Goal: Use online tool/utility: Utilize a website feature to perform a specific function

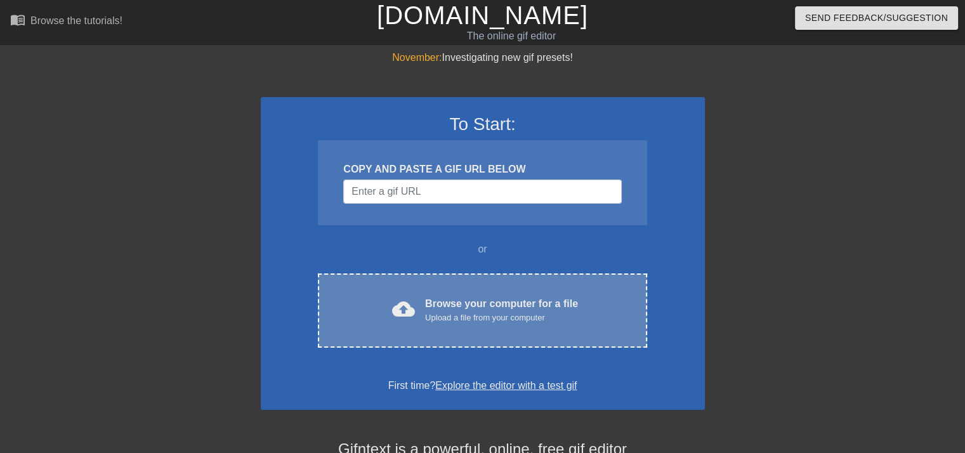
click at [501, 294] on div "cloud_upload Browse your computer for a file Upload a file from your computer C…" at bounding box center [482, 310] width 329 height 74
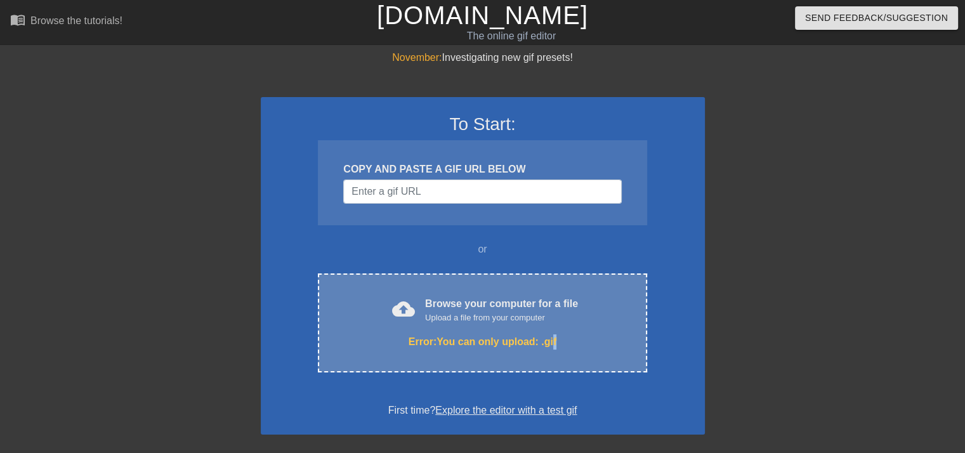
click at [553, 325] on div "cloud_upload Browse your computer for a file Upload a file from your computer E…" at bounding box center [482, 322] width 329 height 99
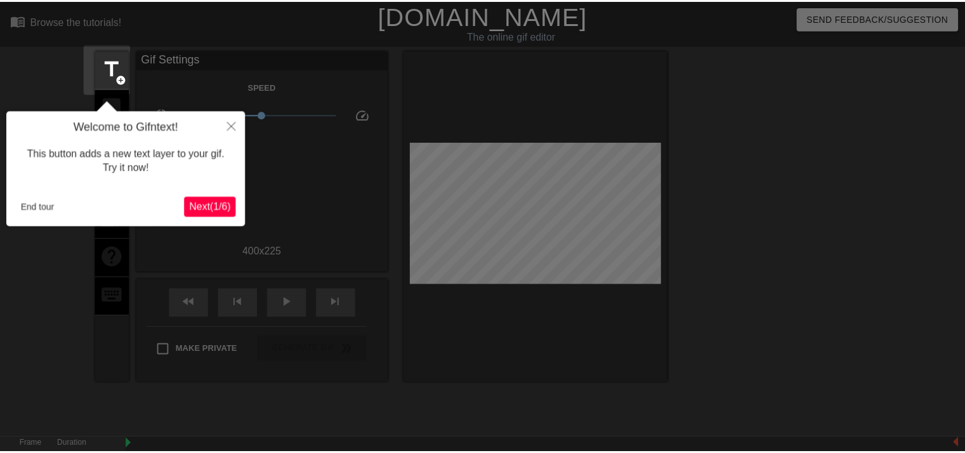
scroll to position [30, 0]
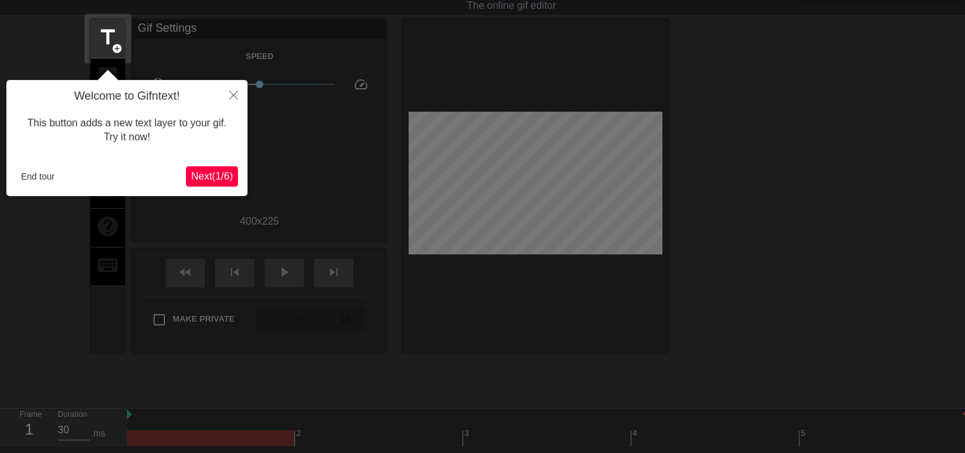
click at [221, 177] on span "Next ( 1 / 6 )" at bounding box center [212, 176] width 42 height 11
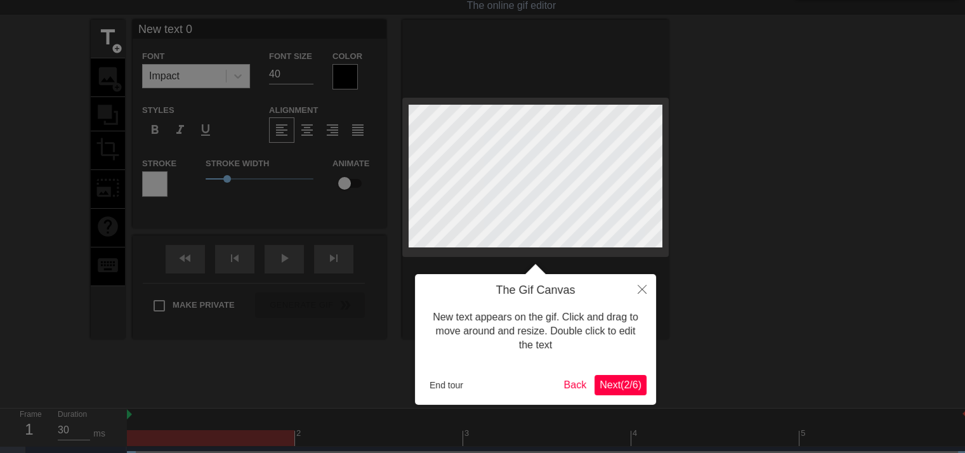
scroll to position [0, 0]
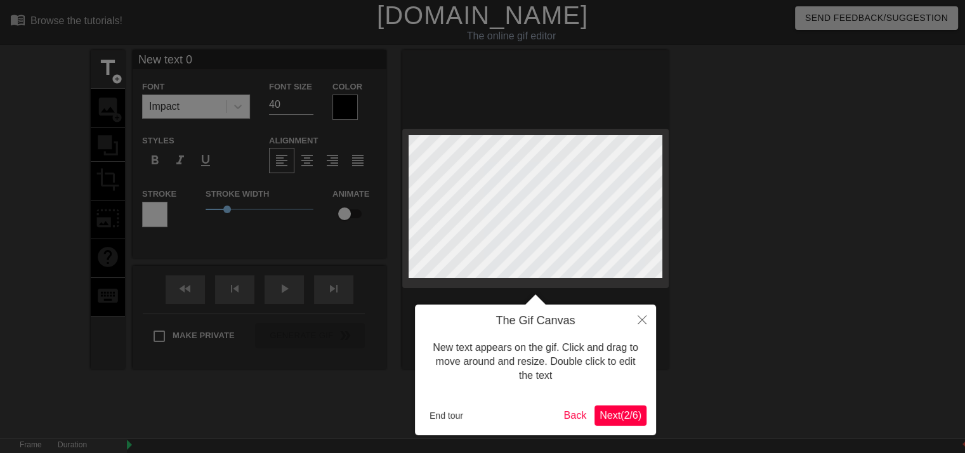
click at [607, 417] on span "Next ( 2 / 6 )" at bounding box center [621, 415] width 42 height 11
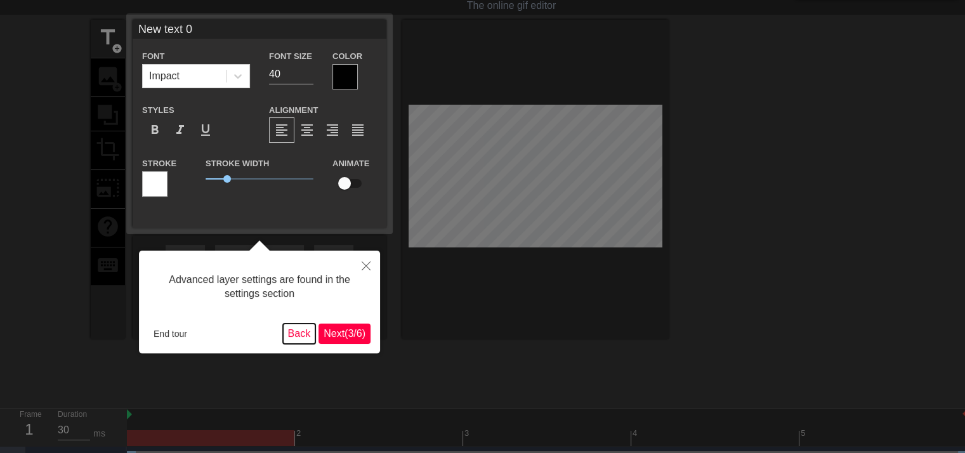
click at [303, 331] on button "Back" at bounding box center [299, 334] width 33 height 20
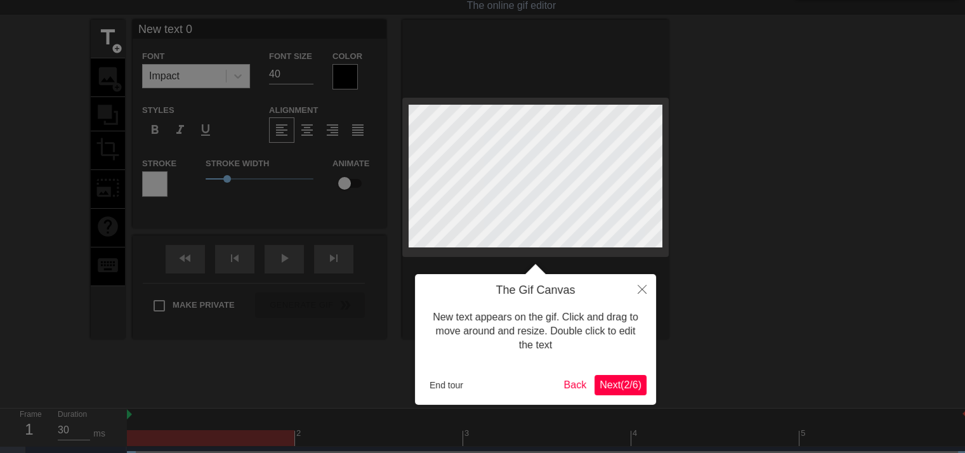
scroll to position [0, 0]
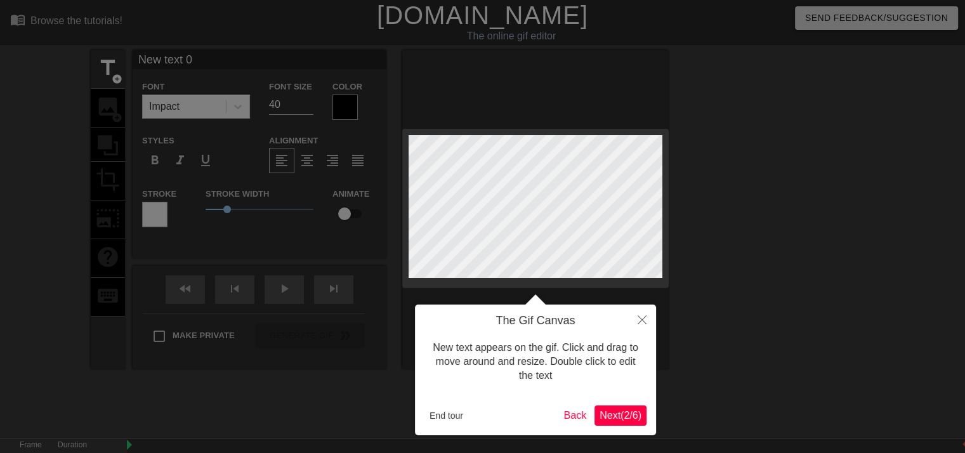
click at [632, 416] on span "Next ( 2 / 6 )" at bounding box center [621, 415] width 42 height 11
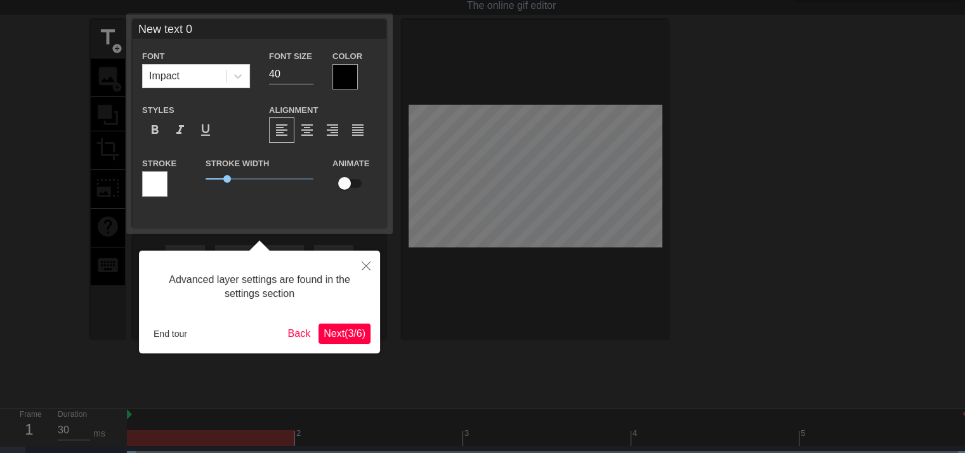
click at [355, 334] on span "Next ( 3 / 6 )" at bounding box center [345, 333] width 42 height 11
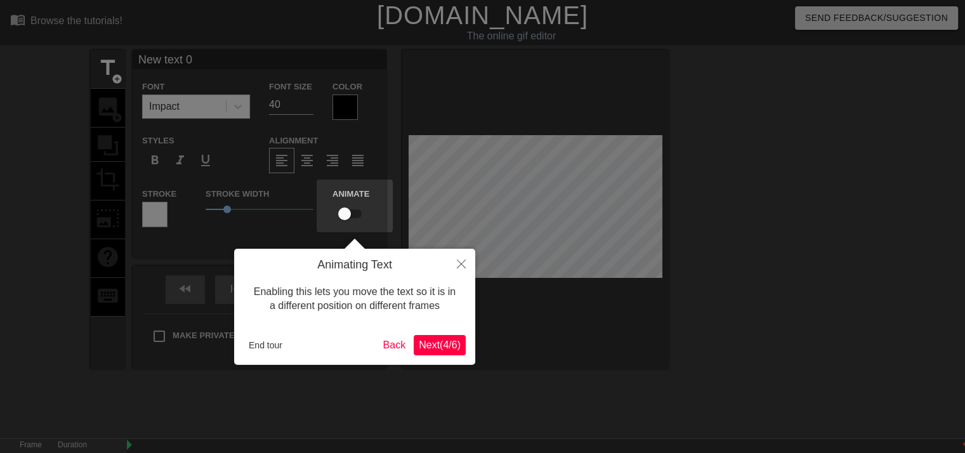
click at [446, 348] on span "Next ( 4 / 6 )" at bounding box center [440, 344] width 42 height 11
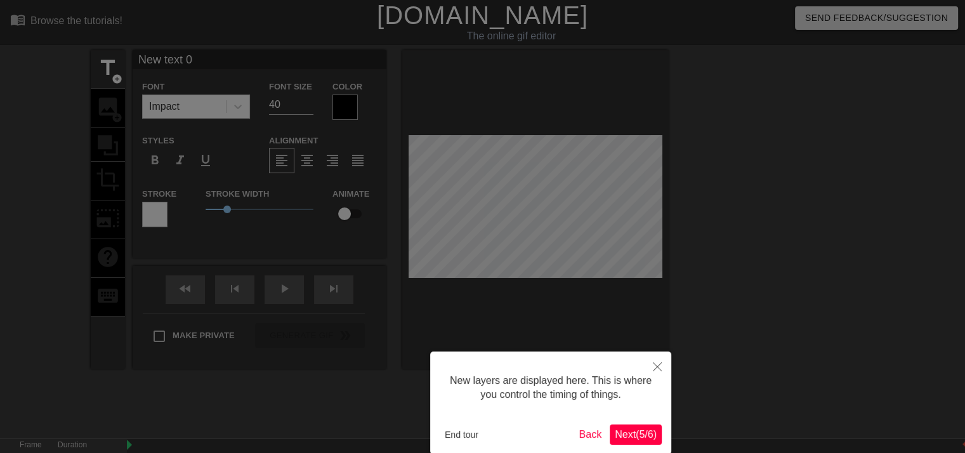
scroll to position [63, 0]
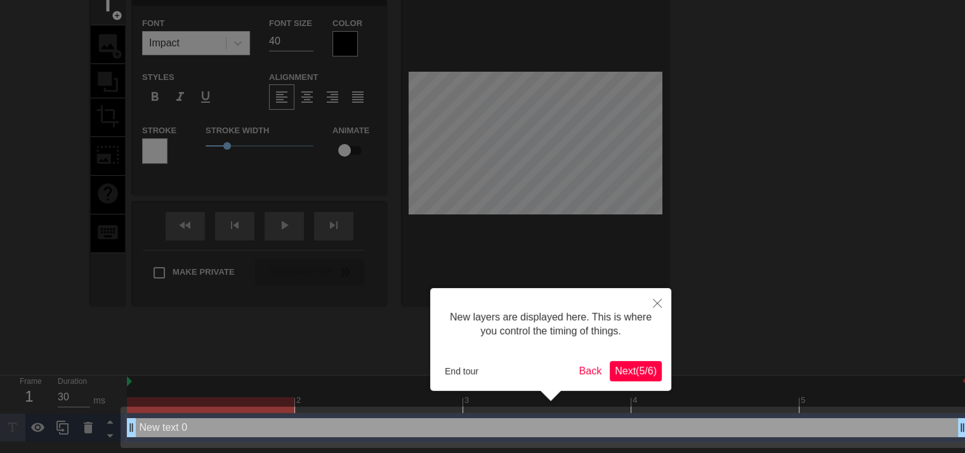
click at [631, 374] on span "Next ( 5 / 6 )" at bounding box center [636, 370] width 42 height 11
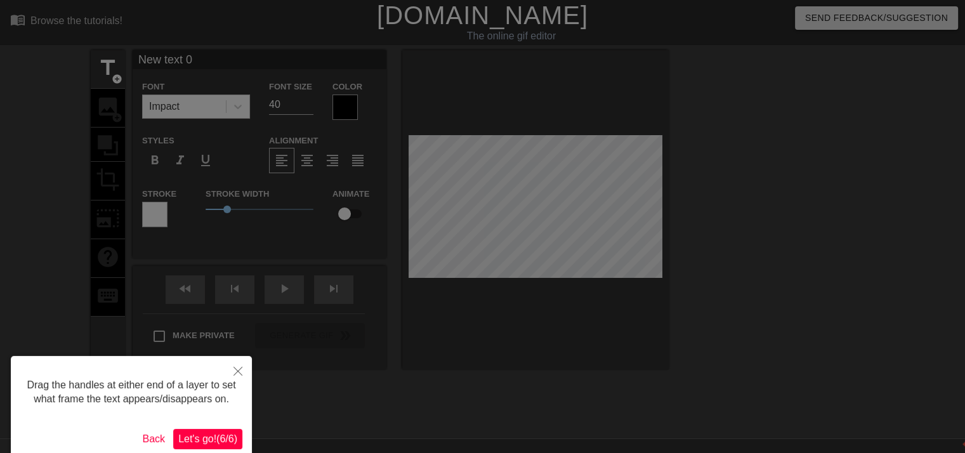
click at [221, 438] on span "Let's go! ( 6 / 6 )" at bounding box center [207, 438] width 59 height 11
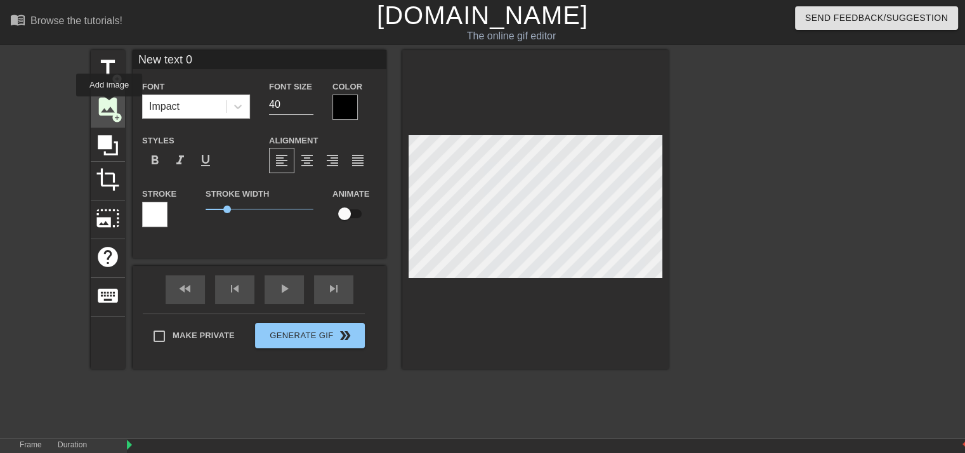
click at [109, 105] on span "image" at bounding box center [108, 107] width 24 height 24
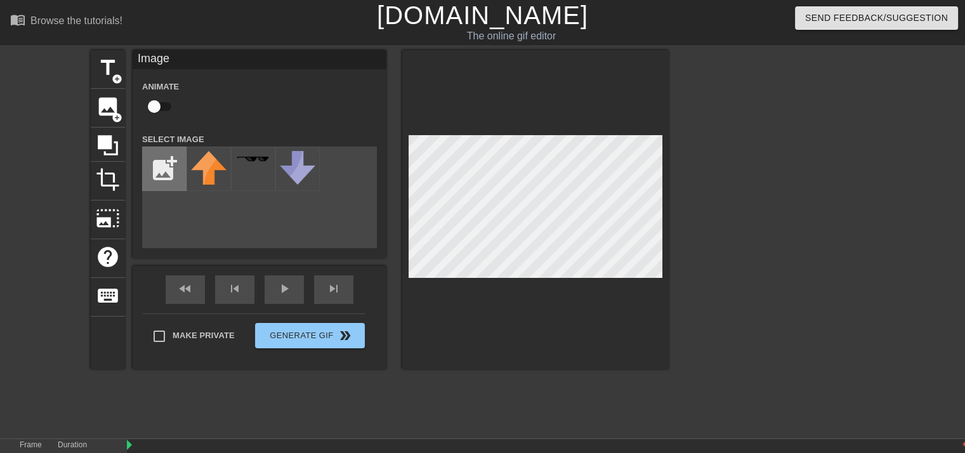
click at [160, 164] on input "file" at bounding box center [164, 168] width 43 height 43
type input "C:\fakepath\Screenshot [DATE] 180609.png"
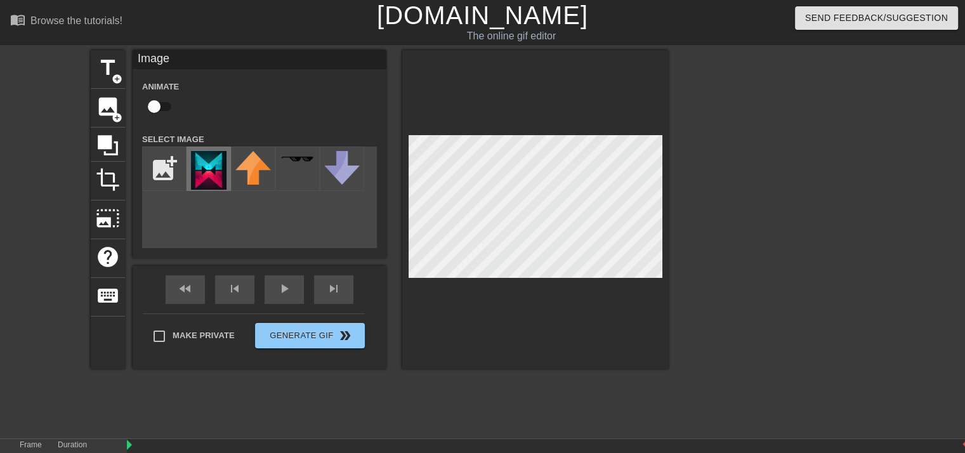
click at [208, 174] on img at bounding box center [209, 170] width 36 height 39
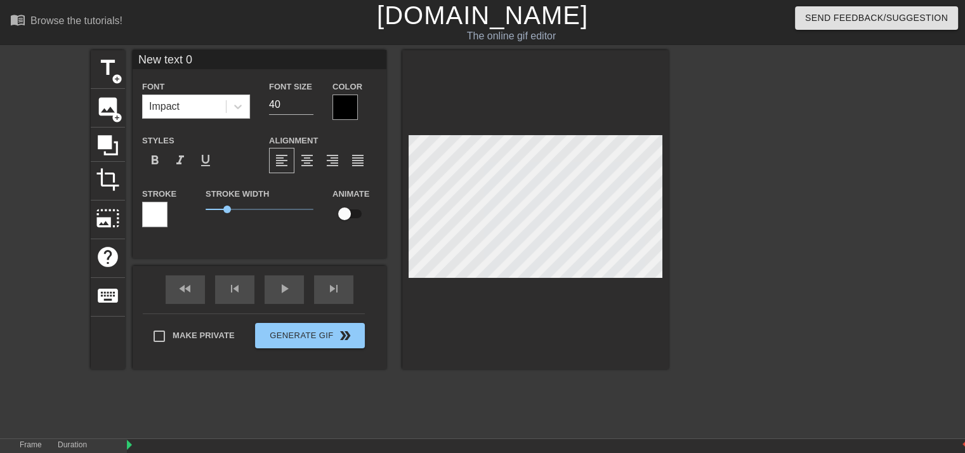
scroll to position [1, 3]
type input "k"
type textarea "k"
type input "kt"
type textarea "kt"
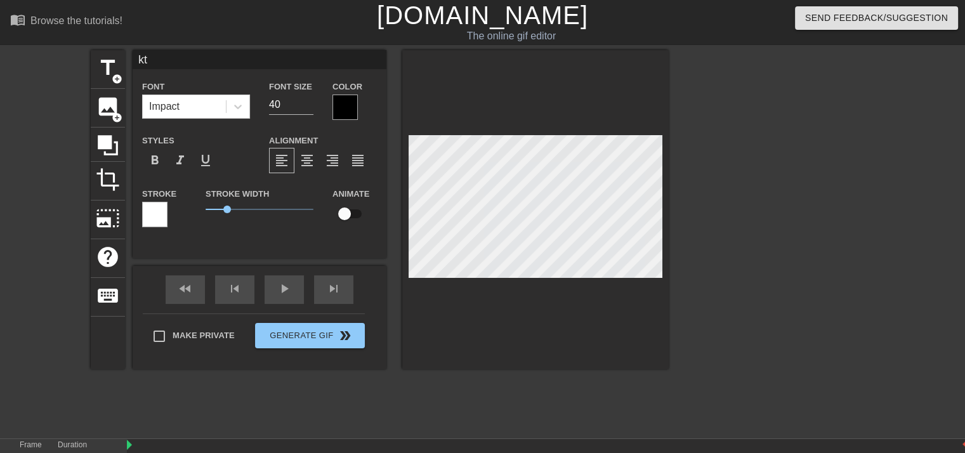
type input "k"
type textarea "k"
type input "k"
type textarea "k"
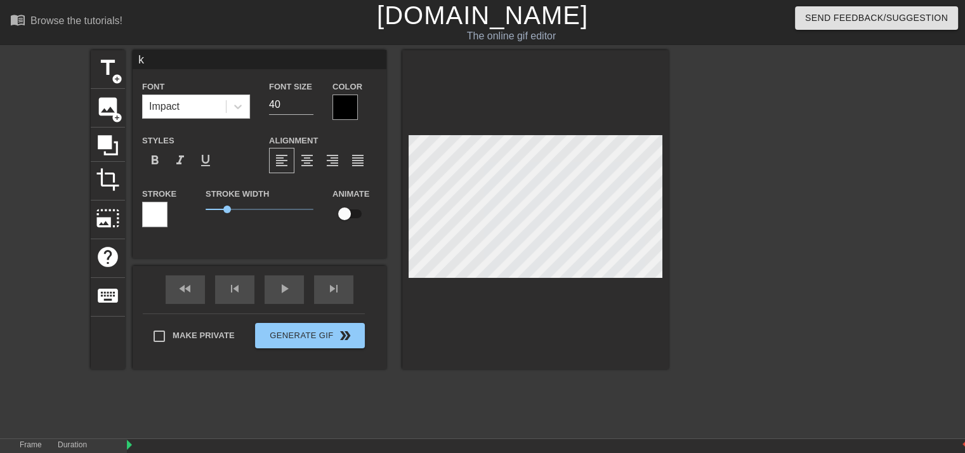
type input "kt"
type textarea "kt"
type input "快逃"
type textarea "快逃"
drag, startPoint x: 230, startPoint y: 209, endPoint x: 162, endPoint y: 208, distance: 67.9
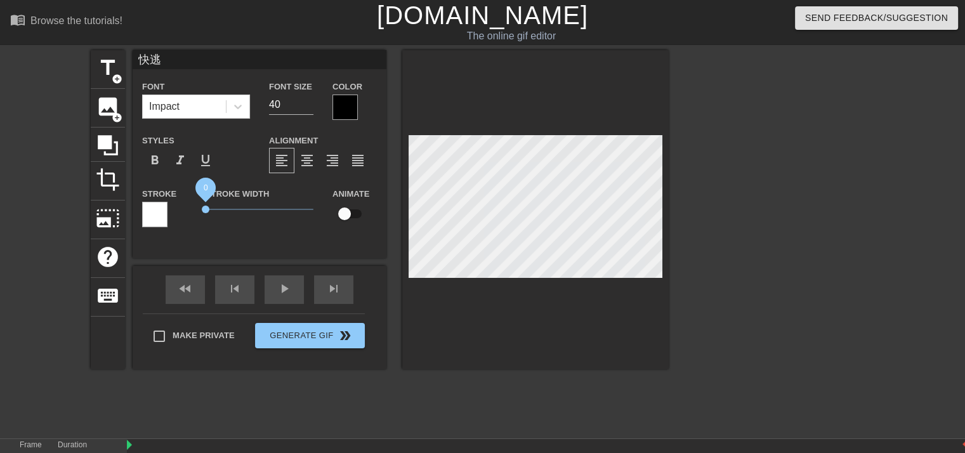
click at [164, 208] on div "Stroke Stroke Width 0 Animate" at bounding box center [260, 212] width 254 height 53
click at [159, 164] on span "format_bold" at bounding box center [154, 160] width 15 height 15
drag, startPoint x: 150, startPoint y: 163, endPoint x: 173, endPoint y: 164, distance: 22.9
click at [150, 163] on span "format_bold" at bounding box center [154, 160] width 15 height 15
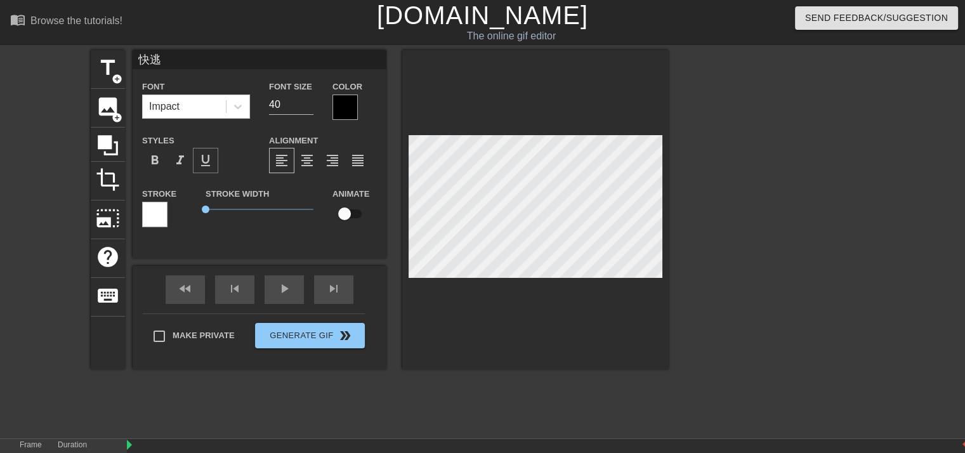
click at [202, 163] on span "format_underline" at bounding box center [205, 160] width 15 height 15
click at [178, 162] on span "format_italic" at bounding box center [180, 160] width 15 height 15
drag, startPoint x: 703, startPoint y: 206, endPoint x: 712, endPoint y: 207, distance: 9.0
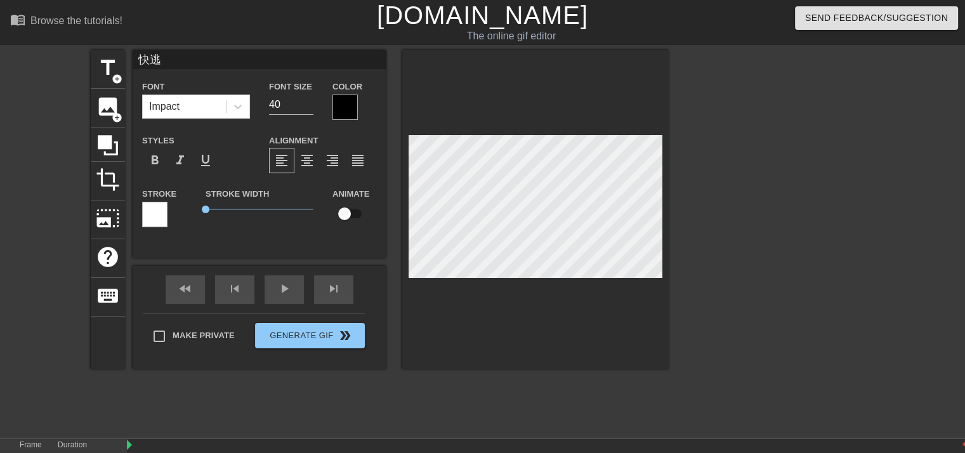
click at [703, 206] on div at bounding box center [779, 240] width 190 height 381
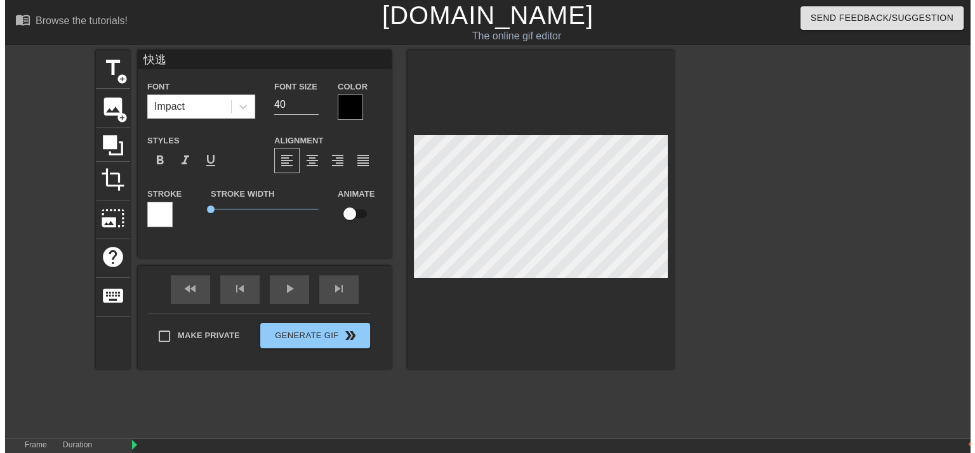
scroll to position [2, 1]
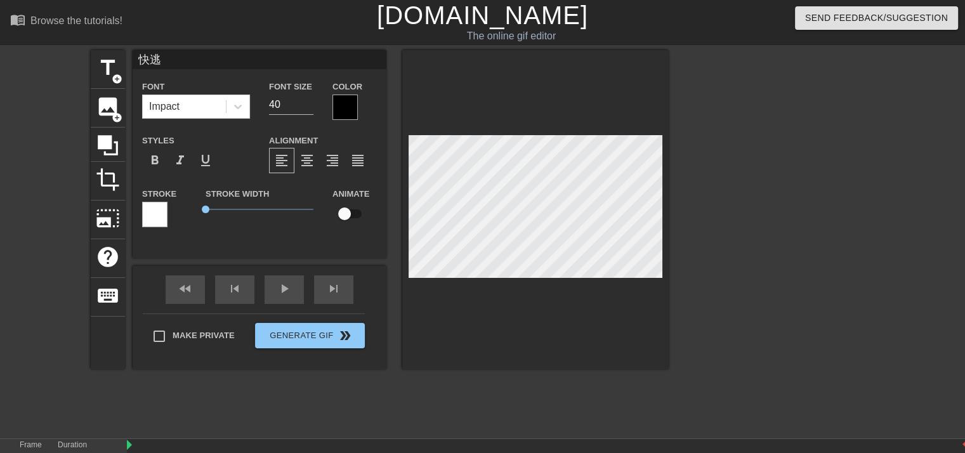
click at [736, 196] on div at bounding box center [779, 240] width 190 height 381
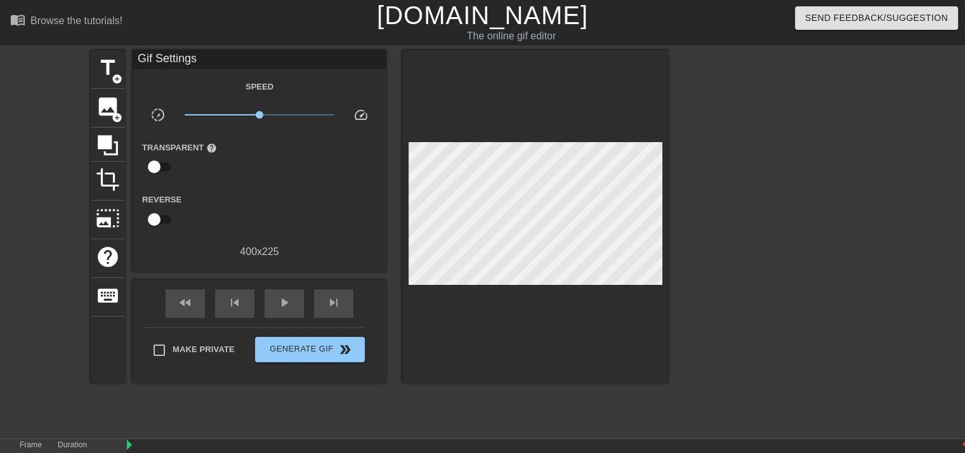
click at [761, 202] on div at bounding box center [779, 240] width 190 height 381
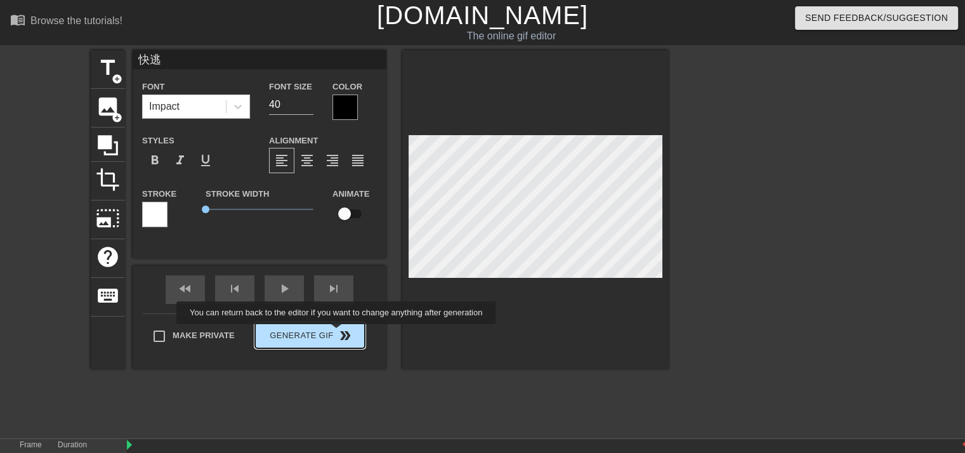
click at [338, 333] on div "Make Private Generate Gif double_arrow" at bounding box center [254, 338] width 222 height 50
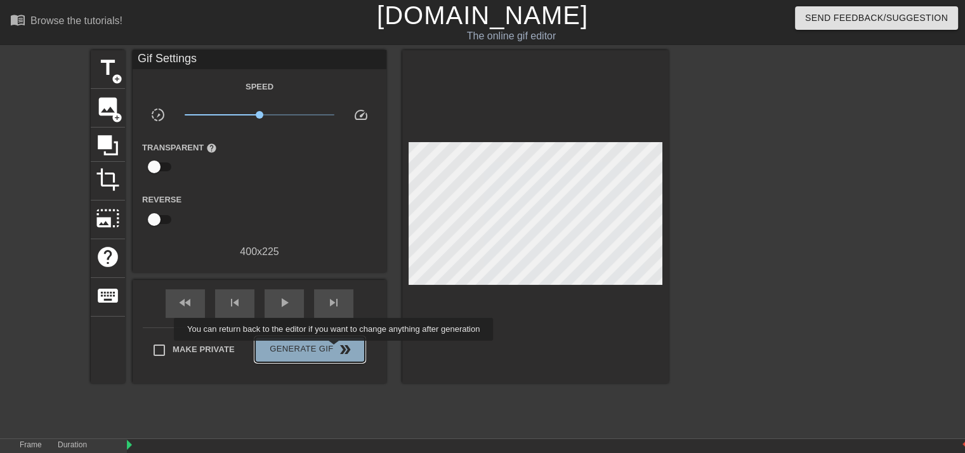
click at [338, 350] on span "double_arrow" at bounding box center [345, 349] width 15 height 15
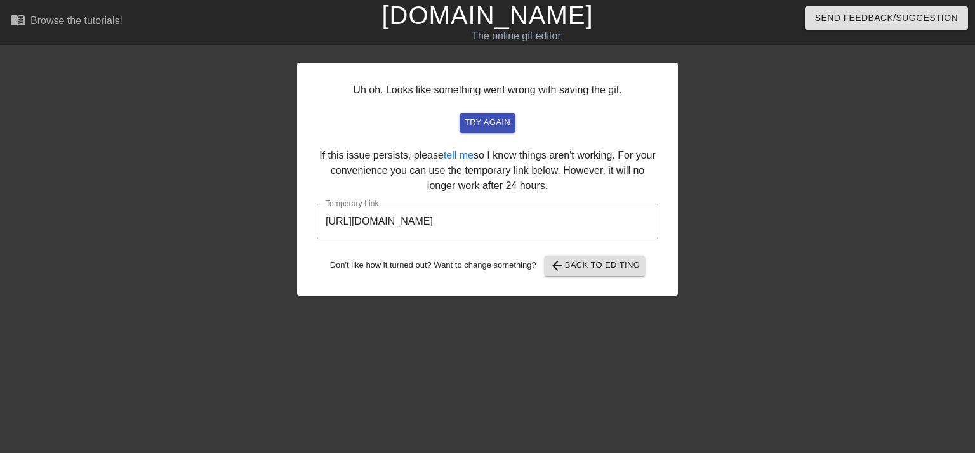
click at [612, 227] on input "[URL][DOMAIN_NAME]" at bounding box center [487, 222] width 341 height 36
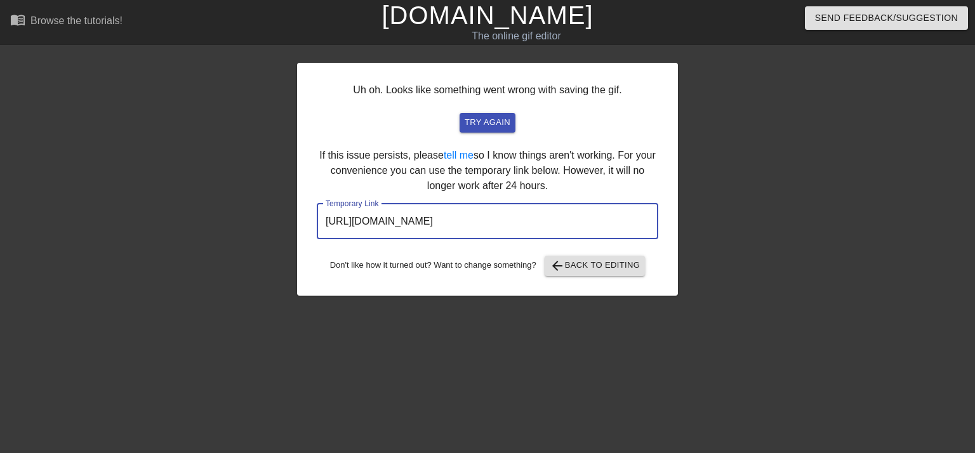
drag, startPoint x: 612, startPoint y: 222, endPoint x: 348, endPoint y: 234, distance: 263.6
click at [305, 233] on div "Uh oh. Looks like something went wrong with saving the gif. try again If this i…" at bounding box center [487, 179] width 381 height 233
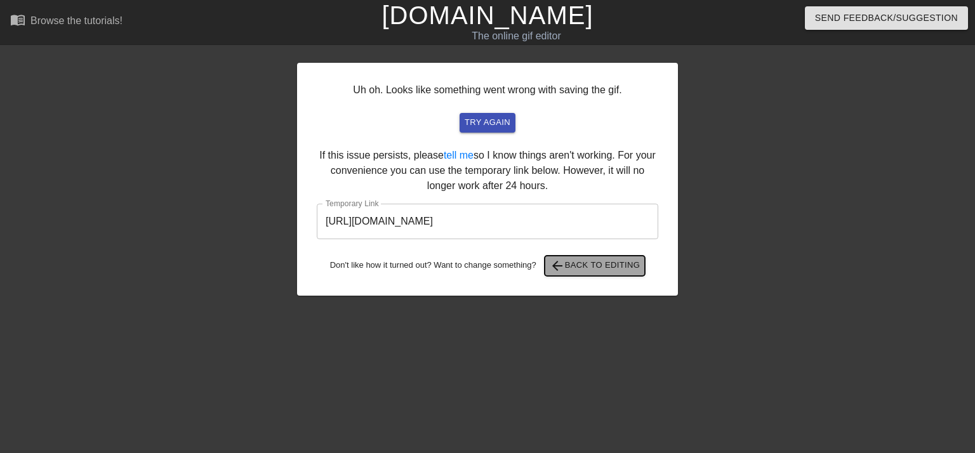
click at [610, 265] on span "arrow_back Back to Editing" at bounding box center [594, 265] width 91 height 15
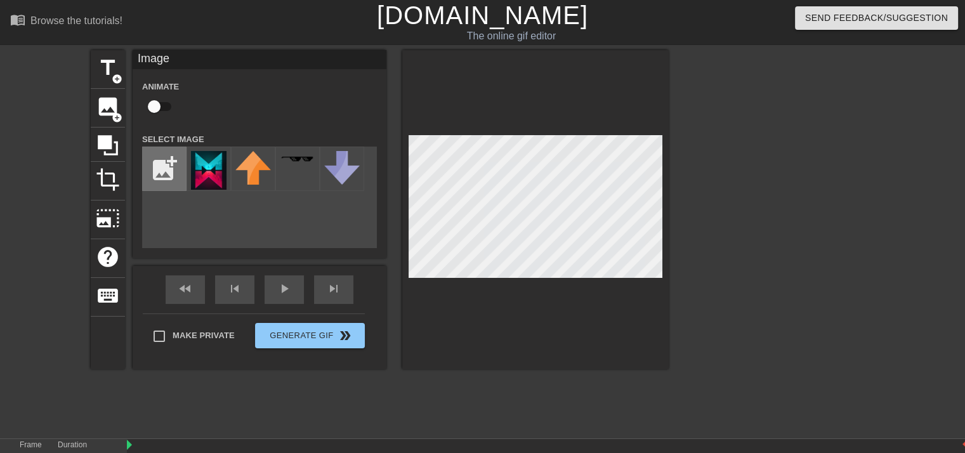
click at [162, 169] on input "file" at bounding box center [164, 168] width 43 height 43
type input "C:\fakepath\aa738e01eade4688889b4dca7706cad0.webp"
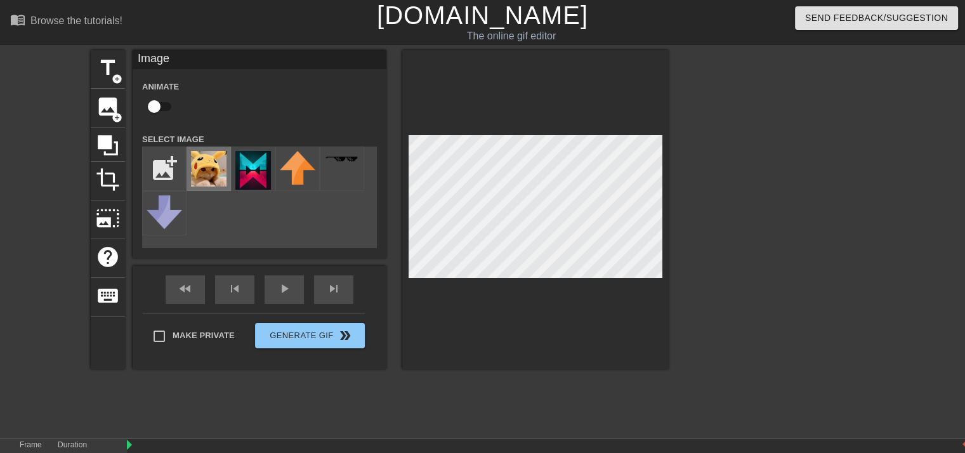
click at [209, 171] on img at bounding box center [209, 169] width 36 height 36
click at [722, 214] on div at bounding box center [779, 240] width 190 height 381
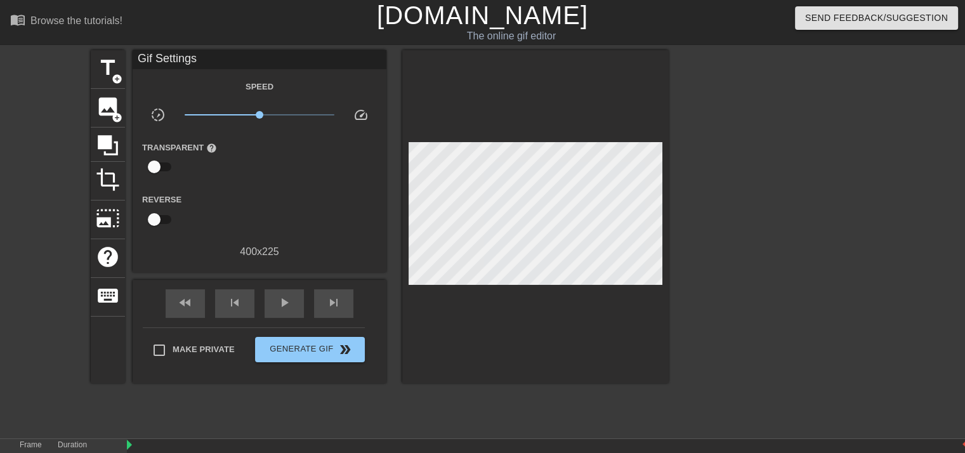
click at [779, 218] on div at bounding box center [779, 240] width 190 height 381
click at [331, 350] on span "Generate Gif double_arrow" at bounding box center [310, 349] width 100 height 15
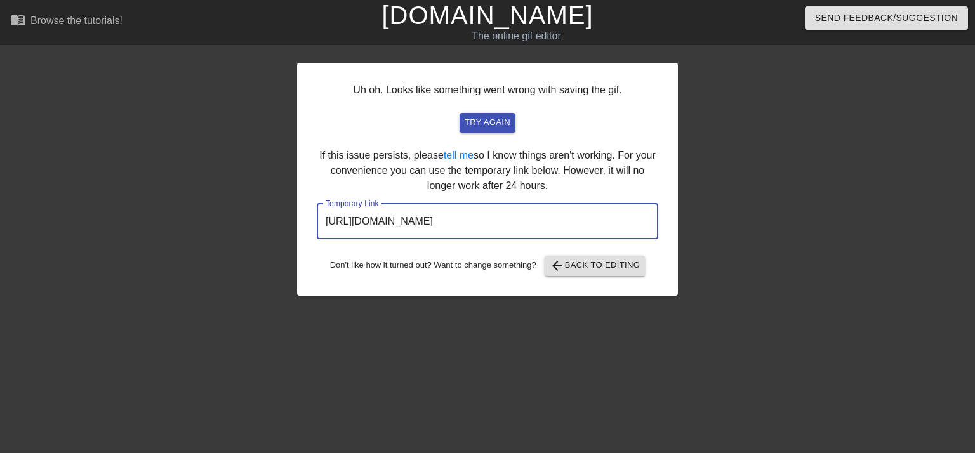
drag, startPoint x: 602, startPoint y: 225, endPoint x: 318, endPoint y: 206, distance: 284.2
click at [283, 208] on div "Uh oh. Looks like something went wrong with saving the gif. try again If this i…" at bounding box center [487, 240] width 975 height 381
